Goal: Complete application form

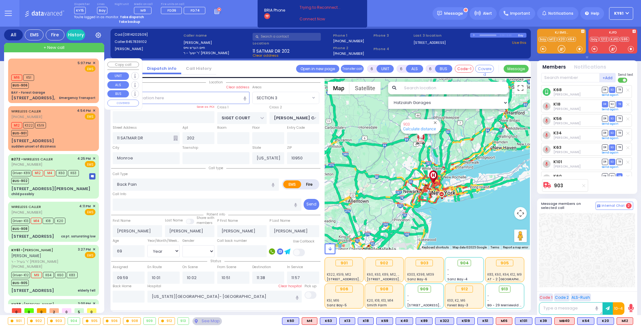
select select "SECTION 3"
select select "Year"
select select "[DEMOGRAPHIC_DATA]"
select select "SECTION 3"
select select "Year"
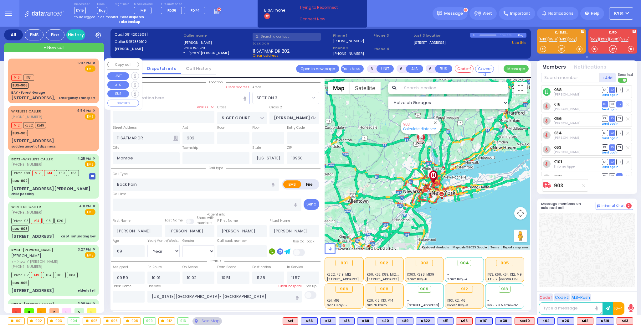
select select "[DEMOGRAPHIC_DATA]"
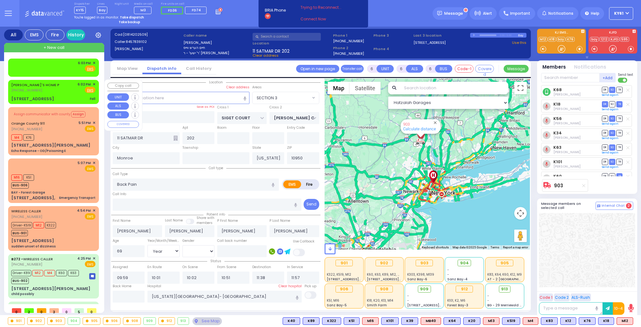
select select "SECTION 3"
select select "Year"
select select "[DEMOGRAPHIC_DATA]"
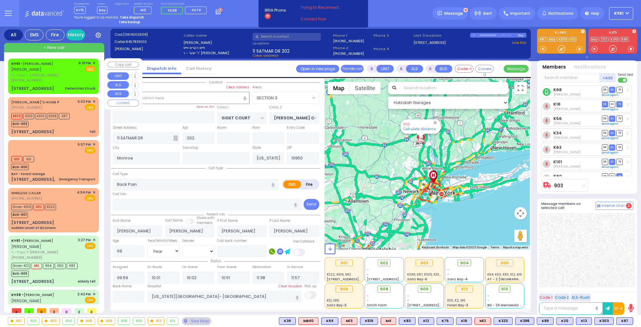
select select "SECTION 3"
select select "Year"
select select "[DEMOGRAPHIC_DATA]"
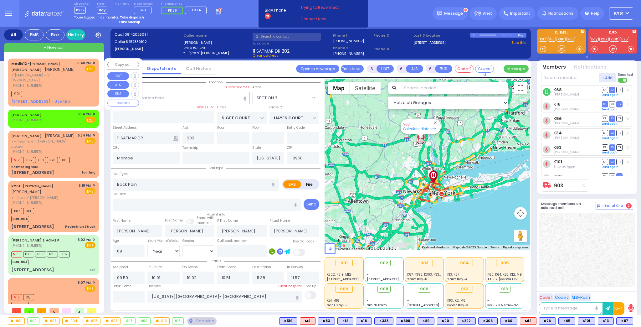
select select "SECTION 3"
select select "Year"
select select "[DEMOGRAPHIC_DATA]"
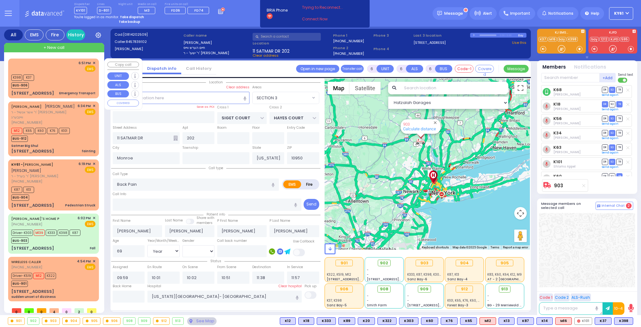
select select "SECTION 3"
select select "Year"
select select "[DEMOGRAPHIC_DATA]"
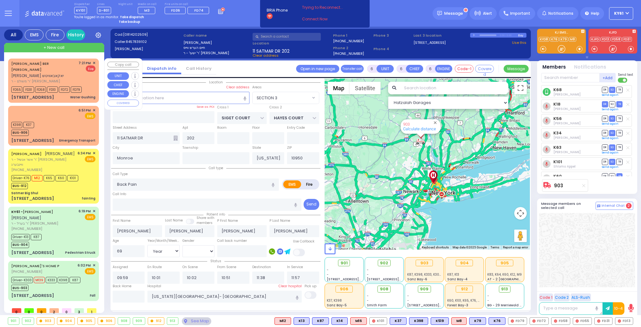
select select "SECTION 3"
select select "Year"
select select "[DEMOGRAPHIC_DATA]"
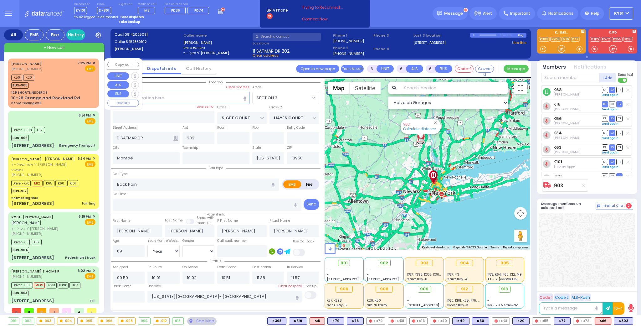
select select "SECTION 3"
select select "Year"
select select "[DEMOGRAPHIC_DATA]"
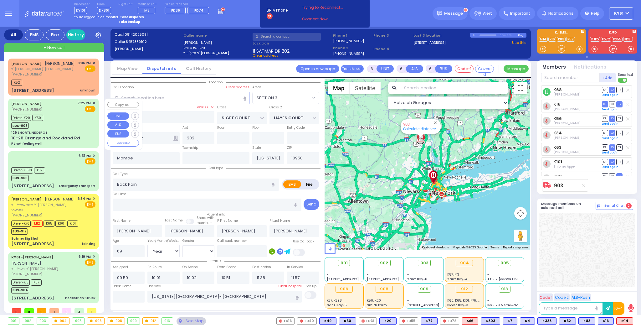
scroll to position [12, 0]
select select "SECTION 3"
select select "Year"
select select "[DEMOGRAPHIC_DATA]"
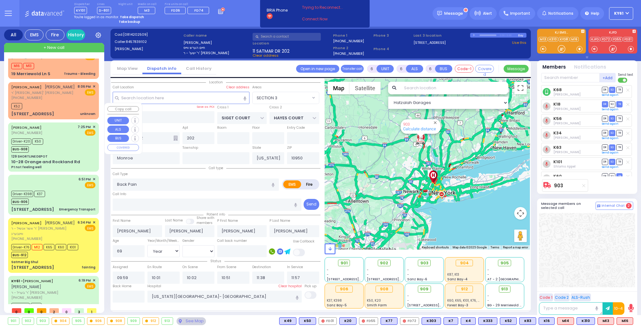
scroll to position [7, 0]
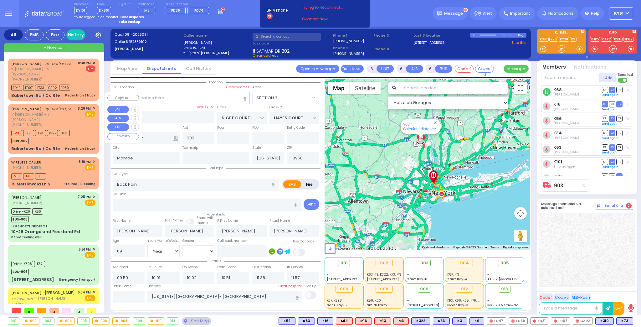
select select "SECTION 3"
select select "Year"
select select "[DEMOGRAPHIC_DATA]"
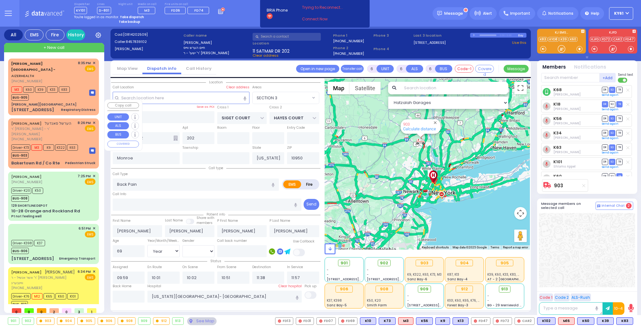
select select "SECTION 3"
select select "Year"
select select "[DEMOGRAPHIC_DATA]"
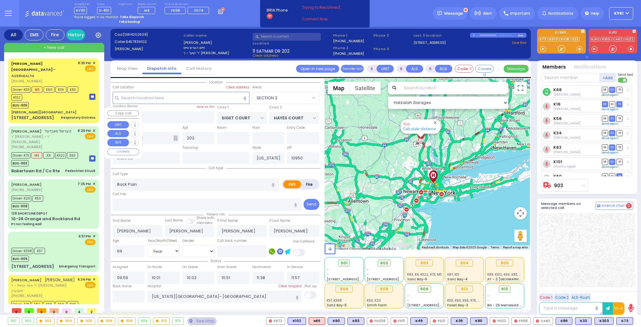
select select "SECTION 3"
select select "Year"
select select "[DEMOGRAPHIC_DATA]"
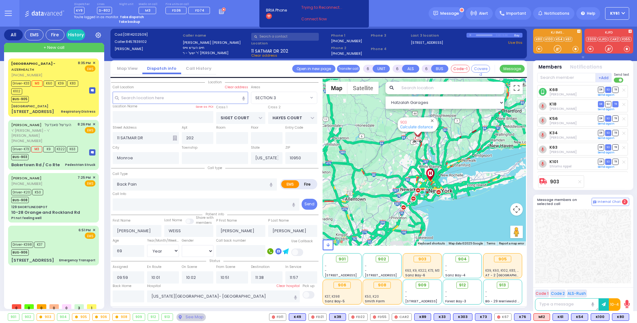
select select "SECTION 3"
select select "Year"
select select "[DEMOGRAPHIC_DATA]"
